Goal: Information Seeking & Learning: Stay updated

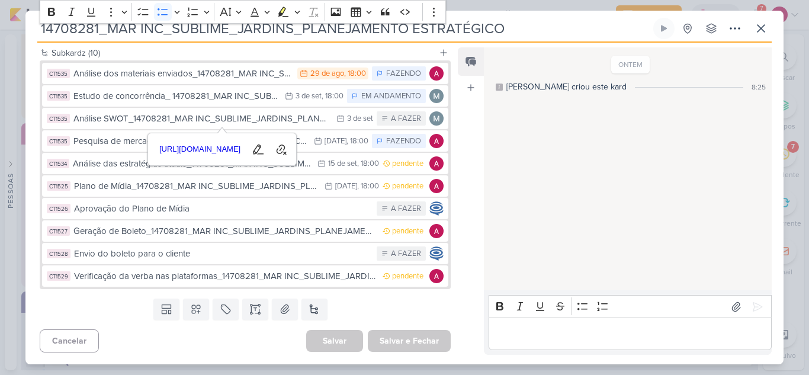
scroll to position [459, 0]
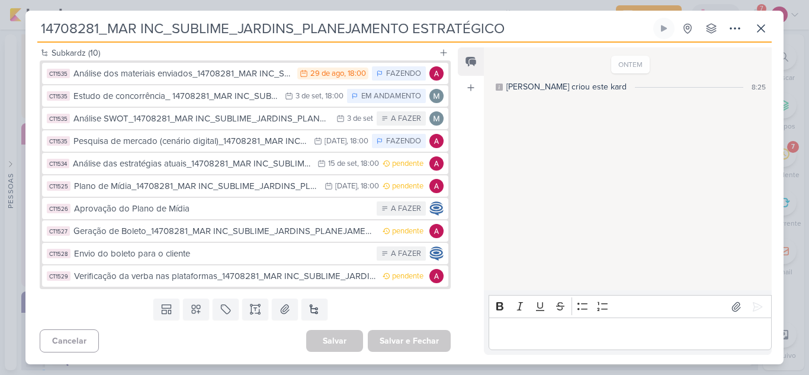
click at [474, 175] on div "Feed Atrelar email Solte o email para atrelar ao kard" at bounding box center [471, 200] width 26 height 307
click at [768, 31] on button at bounding box center [760, 28] width 21 height 21
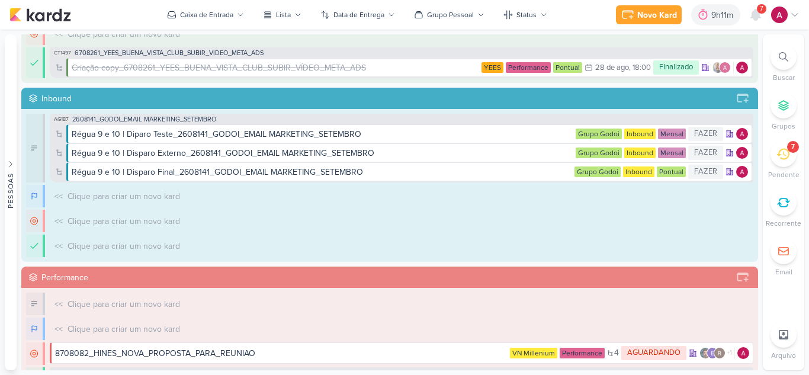
scroll to position [0, 0]
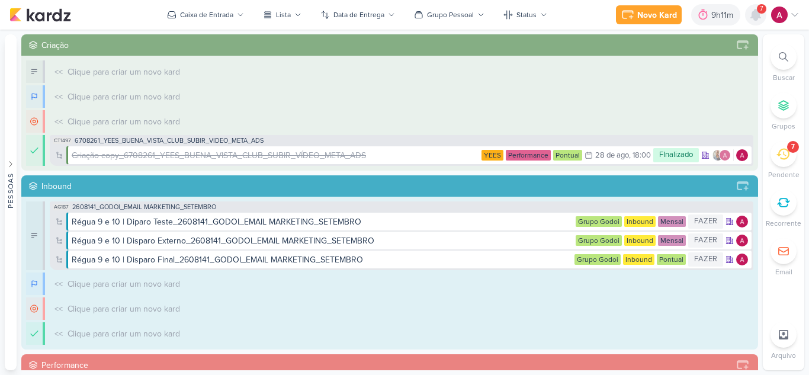
click at [754, 17] on icon at bounding box center [755, 14] width 9 height 11
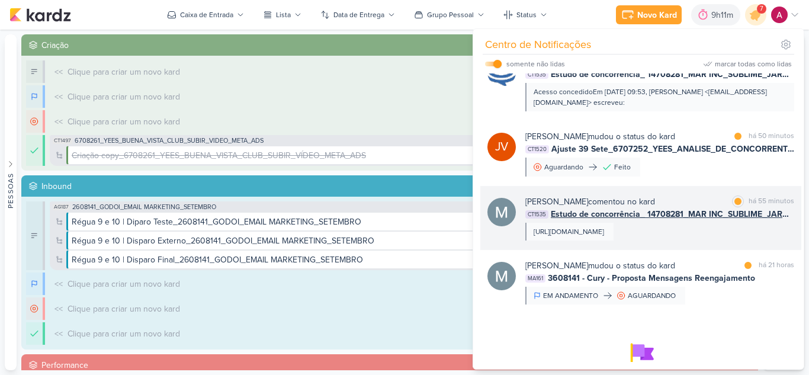
scroll to position [156, 0]
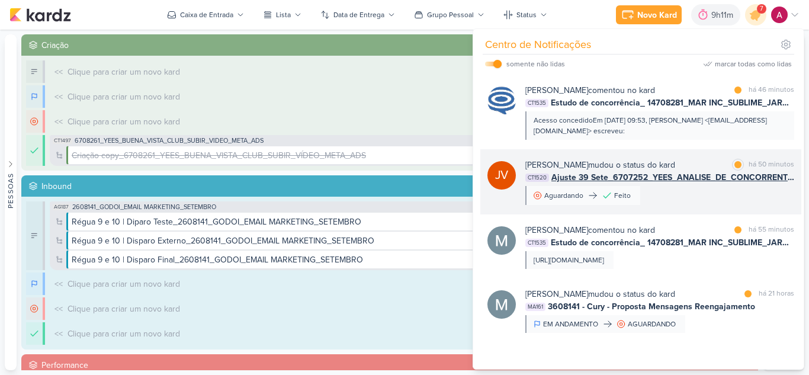
click at [678, 191] on div "[PERSON_NAME] mudou o status do kard marcar como lida há 50 minutos CT1520 Ajus…" at bounding box center [659, 182] width 269 height 46
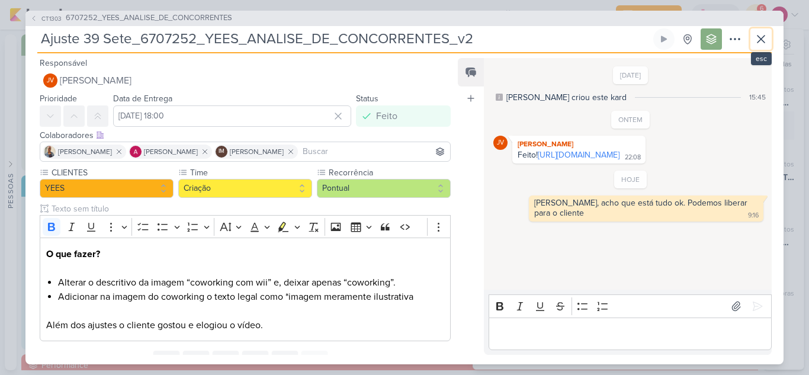
click at [757, 44] on icon at bounding box center [761, 39] width 14 height 14
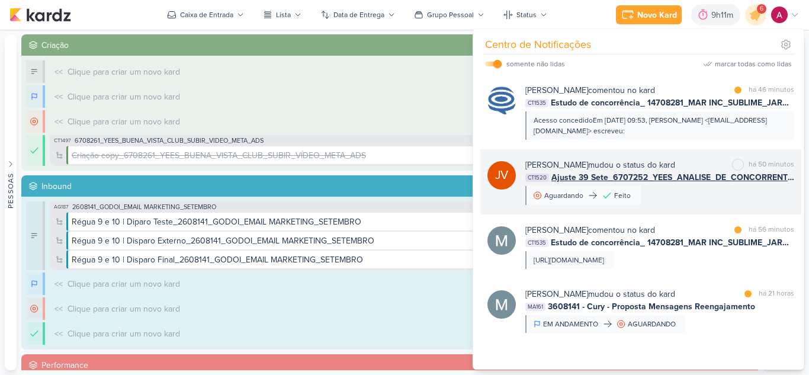
scroll to position [96, 0]
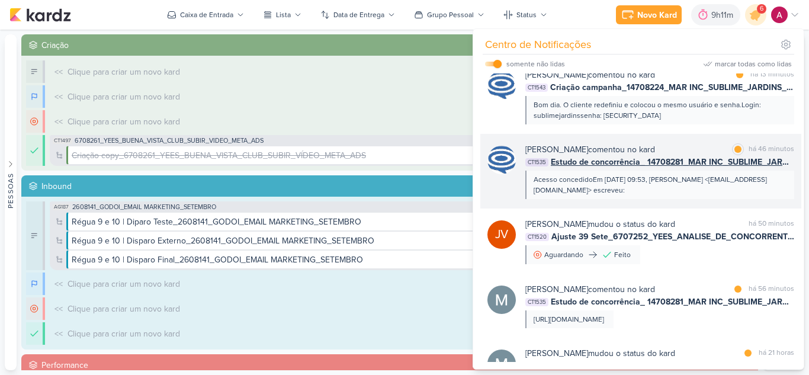
click at [688, 193] on div "Acesso concedidoEm [DATE] 09:53, [PERSON_NAME] <[EMAIL_ADDRESS][DOMAIN_NAME]> e…" at bounding box center [658, 184] width 251 height 21
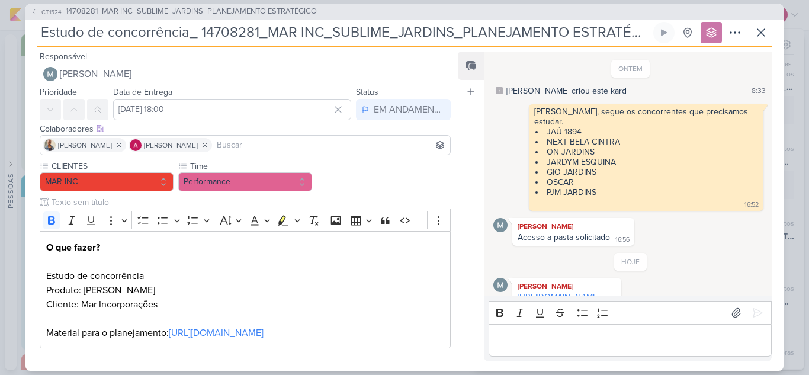
scroll to position [129, 0]
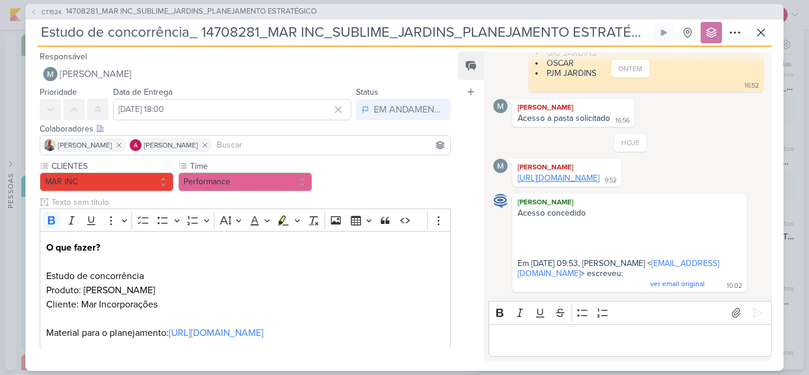
click at [599, 173] on link "[URL][DOMAIN_NAME]" at bounding box center [558, 178] width 82 height 10
click at [564, 337] on p "Editor editing area: main" at bounding box center [629, 340] width 271 height 14
click at [762, 37] on icon at bounding box center [761, 32] width 14 height 14
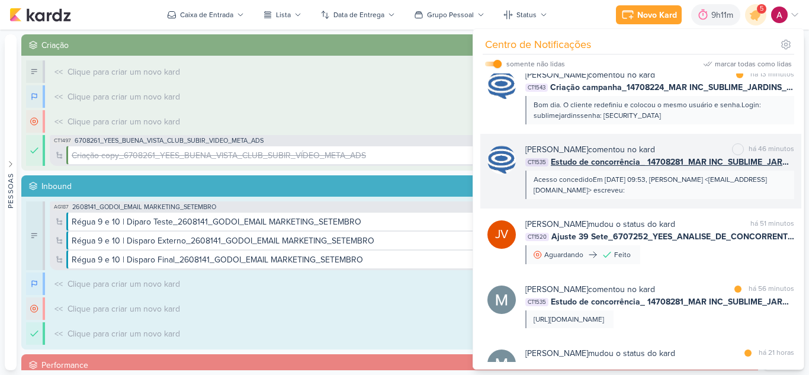
scroll to position [37, 0]
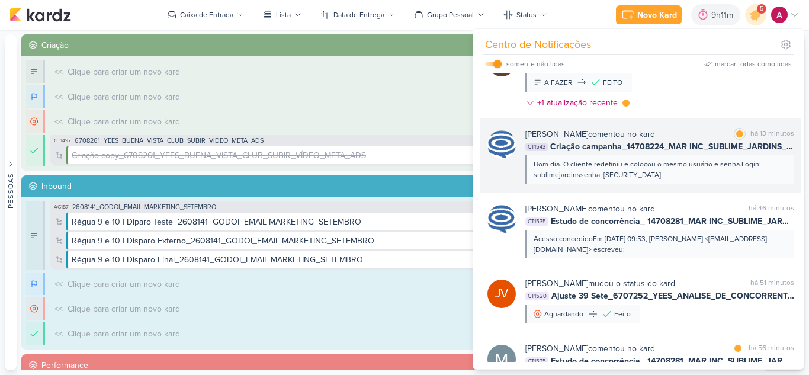
click at [683, 177] on div "Bom dia. O cliente redefiniu e colocou o mesmo usuário e senha.Login: sublimeja…" at bounding box center [658, 169] width 251 height 21
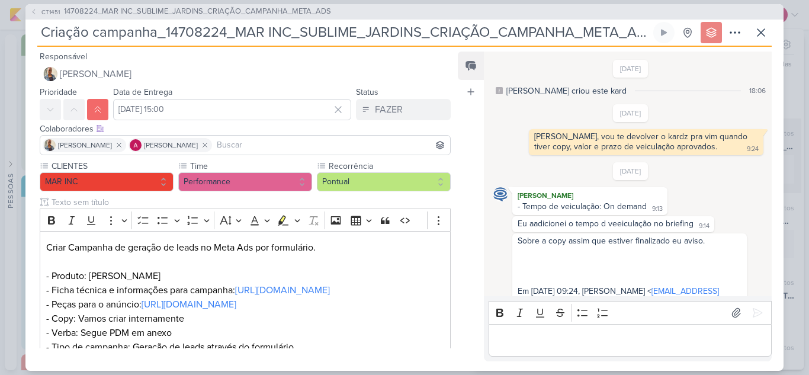
scroll to position [541, 0]
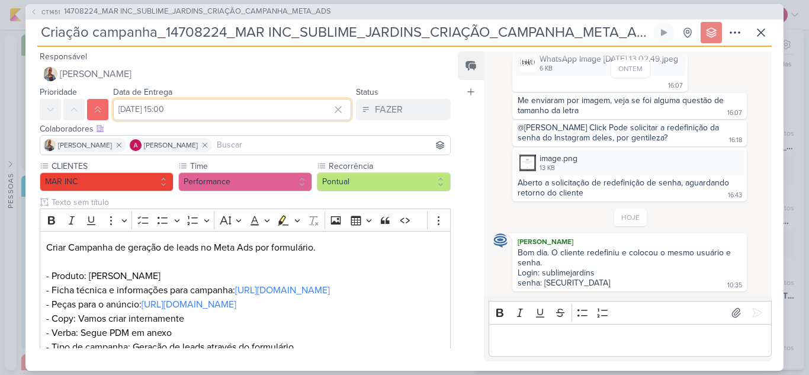
click at [271, 104] on input "[DATE] 15:00" at bounding box center [232, 109] width 238 height 21
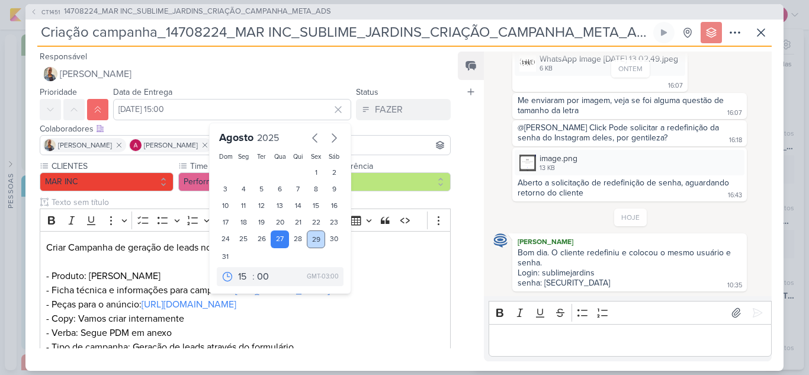
click at [311, 236] on div "29" at bounding box center [316, 239] width 18 height 18
type input "[DATE] 15:00"
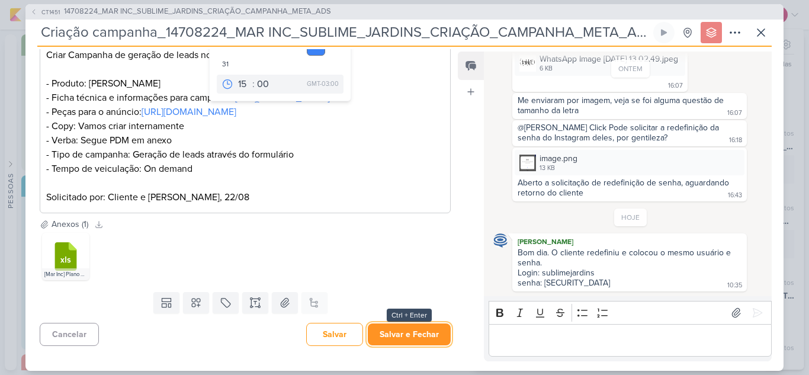
click at [408, 339] on button "Salvar e Fechar" at bounding box center [409, 334] width 83 height 22
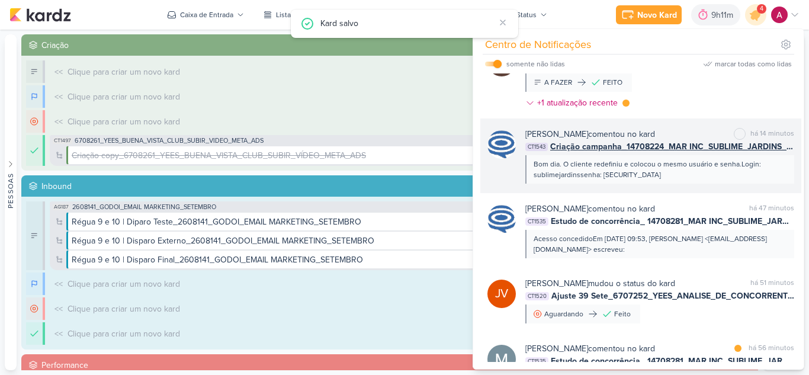
scroll to position [0, 0]
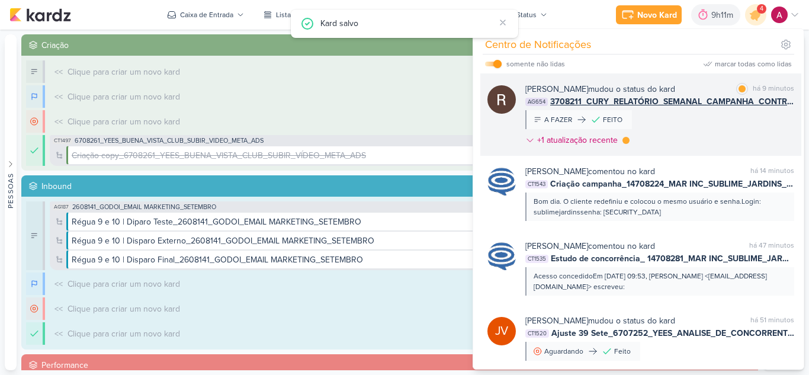
click at [693, 123] on div "[PERSON_NAME] mudou o status do kard marcar como lida há 9 minutos AG654 370821…" at bounding box center [659, 117] width 269 height 68
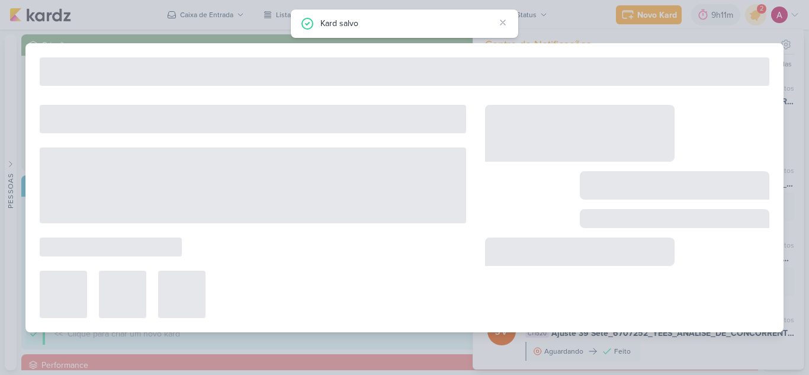
type input "3708211_CURY_RELATÓRIO_SEMANAL_CAMPANHA_CONTRATAÇÃO_RJ"
type input "[DATE] 23:59"
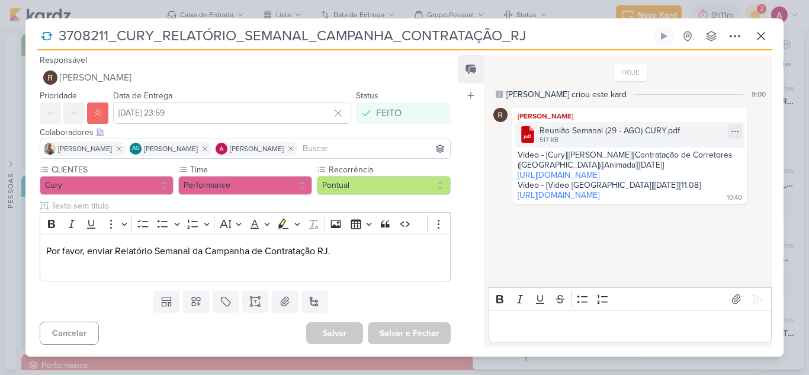
click at [604, 137] on div "517 KB" at bounding box center [609, 140] width 140 height 9
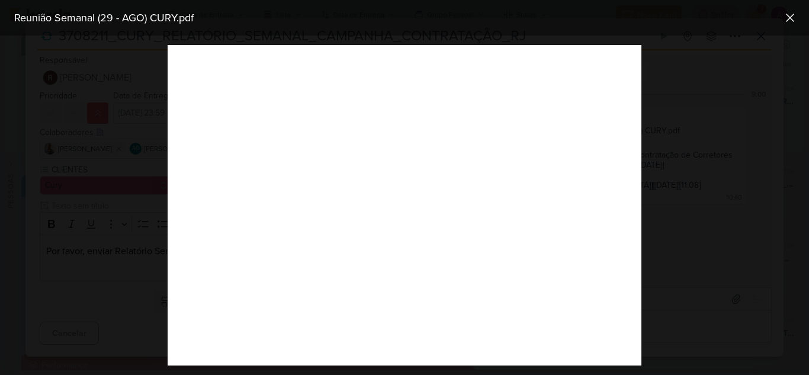
click at [672, 174] on div at bounding box center [404, 205] width 809 height 339
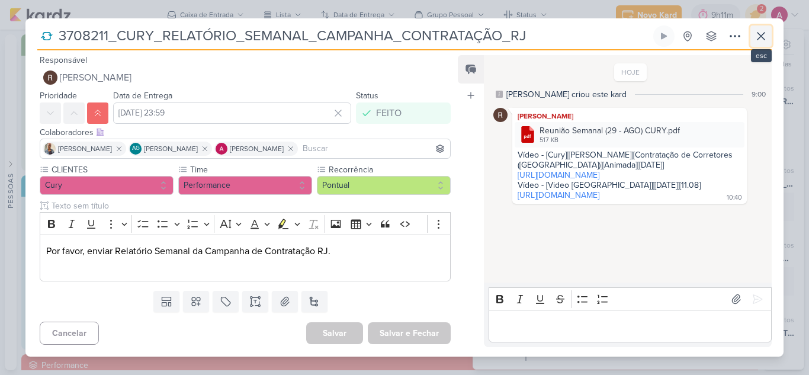
click at [764, 40] on icon at bounding box center [760, 36] width 7 height 7
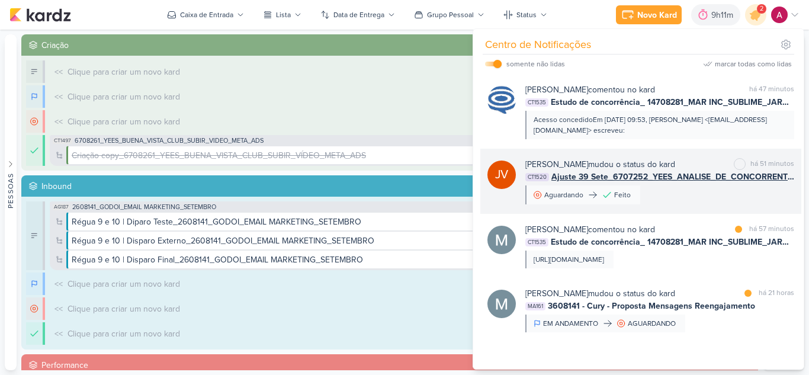
scroll to position [156, 0]
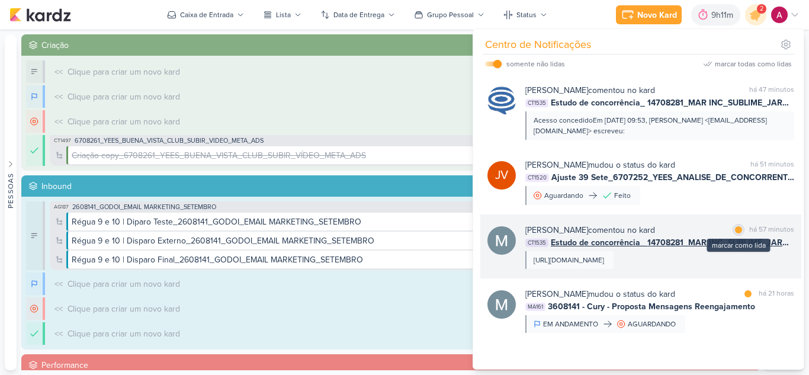
click at [735, 229] on div at bounding box center [738, 229] width 7 height 7
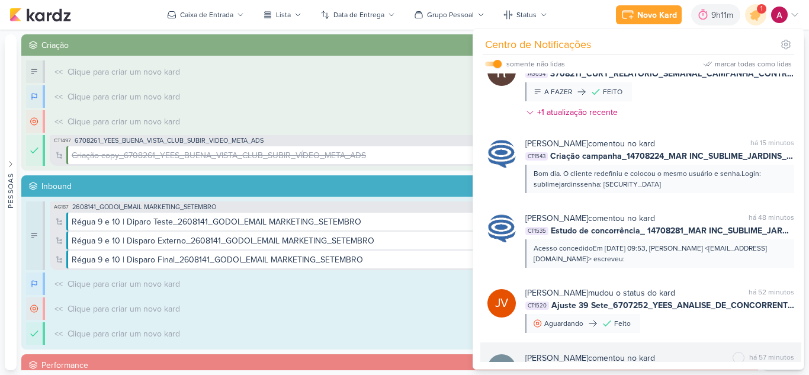
scroll to position [0, 0]
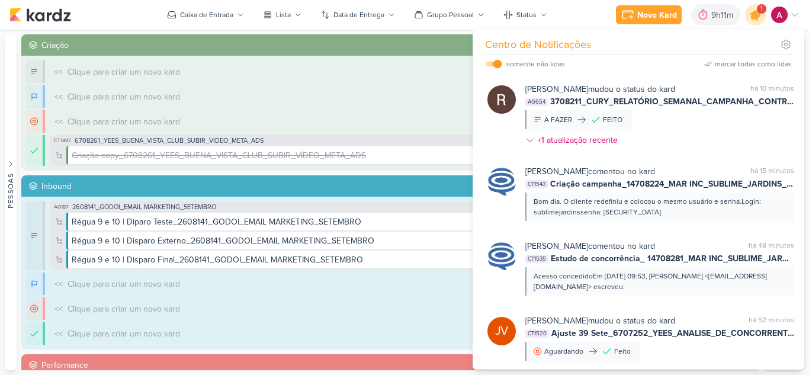
click at [756, 21] on icon at bounding box center [755, 15] width 20 height 20
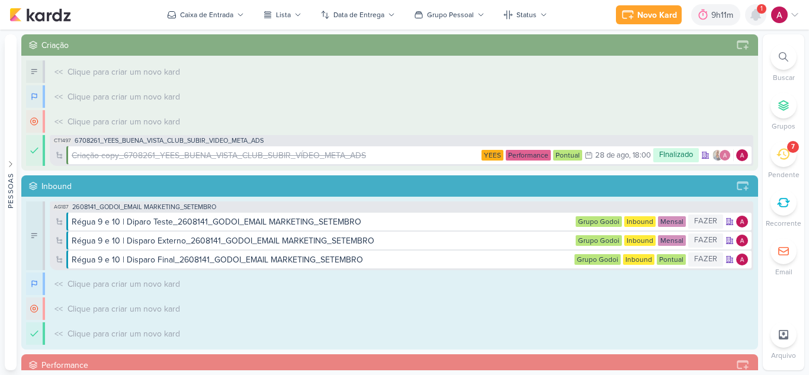
click at [755, 15] on icon at bounding box center [755, 14] width 9 height 11
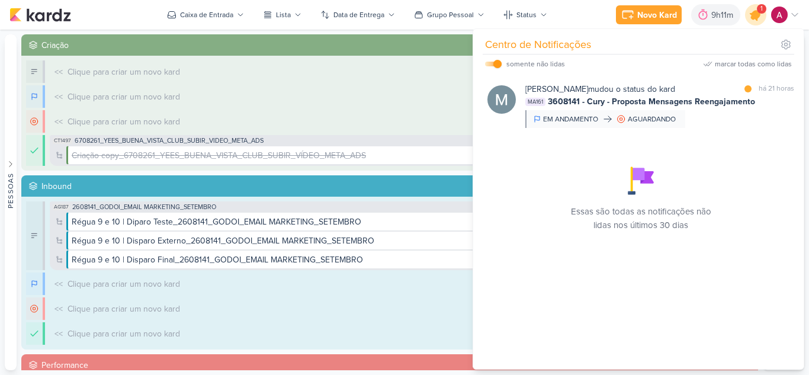
click at [755, 15] on icon at bounding box center [755, 15] width 14 height 14
